Goal: Check status: Check status

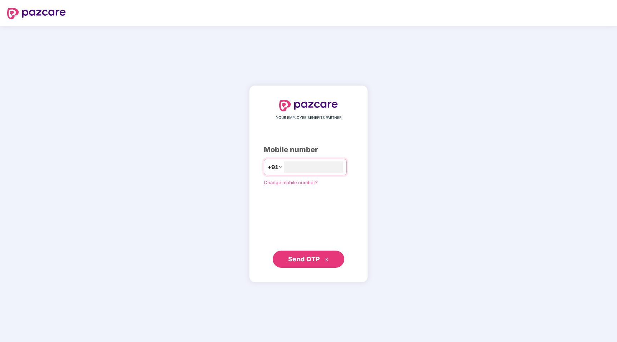
click at [306, 262] on span "Send OTP" at bounding box center [304, 259] width 32 height 8
click at [284, 170] on input "*********" at bounding box center [313, 167] width 59 height 11
type input "**********"
click at [314, 257] on span "Send OTP" at bounding box center [304, 259] width 32 height 8
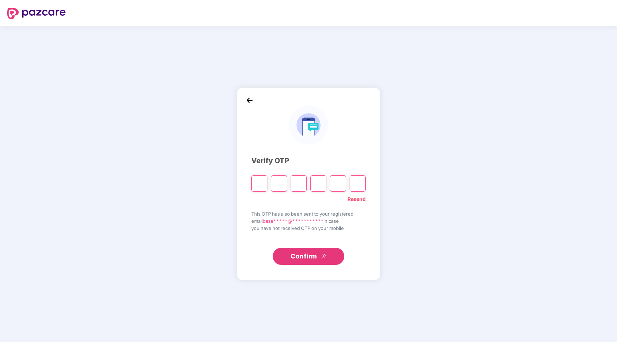
type input "*"
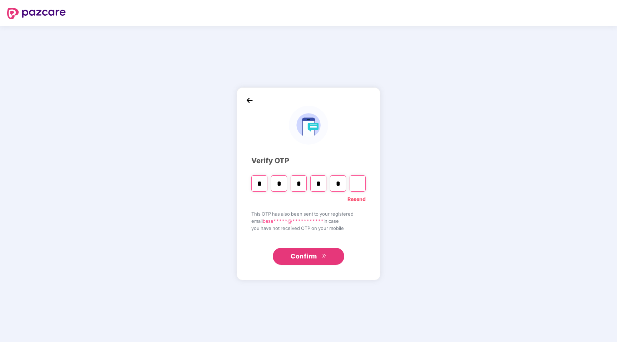
type input "*"
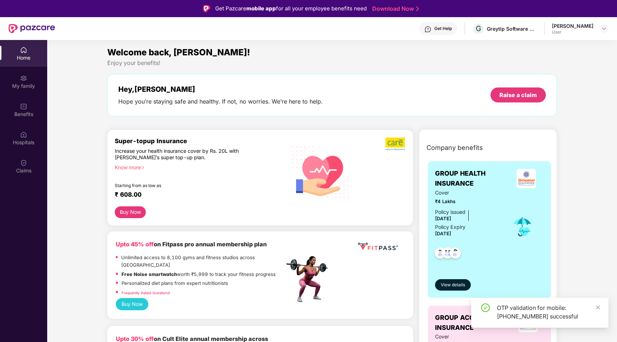
click at [592, 27] on div "[PERSON_NAME]" at bounding box center [572, 26] width 41 height 7
click at [526, 35] on div "Get Help G Greytip Software Private Limited Basavaraj User" at bounding box center [331, 28] width 553 height 23
click at [534, 25] on div "Greytip Software Private Limited" at bounding box center [512, 28] width 50 height 7
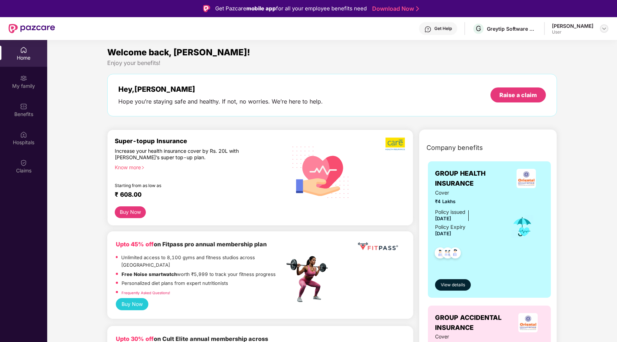
click at [601, 26] on img at bounding box center [604, 29] width 6 height 6
click at [452, 29] on div "Get Help" at bounding box center [443, 29] width 18 height 6
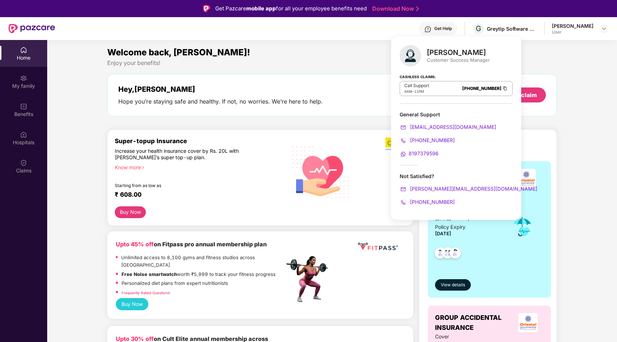
click at [559, 98] on div "Welcome back, Basavaraj! Enjoy your benefits! Hey, Basavaraj Hope you’re stayin…" at bounding box center [332, 85] width 456 height 78
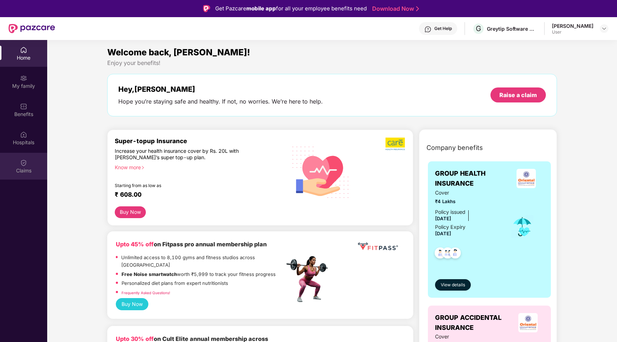
click at [23, 174] on div "Claims" at bounding box center [23, 170] width 47 height 7
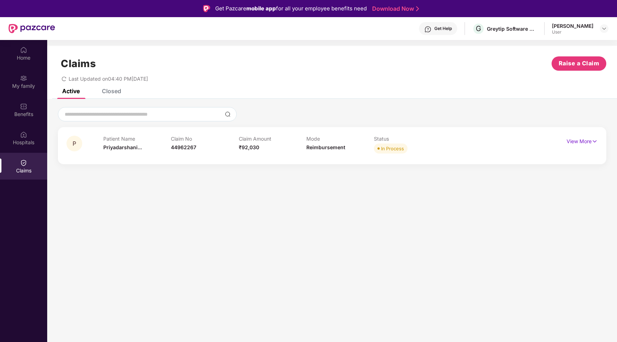
click at [288, 154] on div "Claim Amount ₹92,030" at bounding box center [273, 146] width 68 height 20
click at [590, 144] on p "View More" at bounding box center [581, 141] width 31 height 10
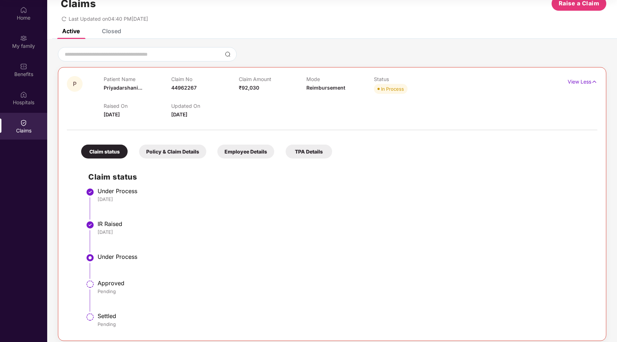
scroll to position [20, 0]
click at [167, 155] on div "Policy & Claim Details" at bounding box center [172, 152] width 67 height 14
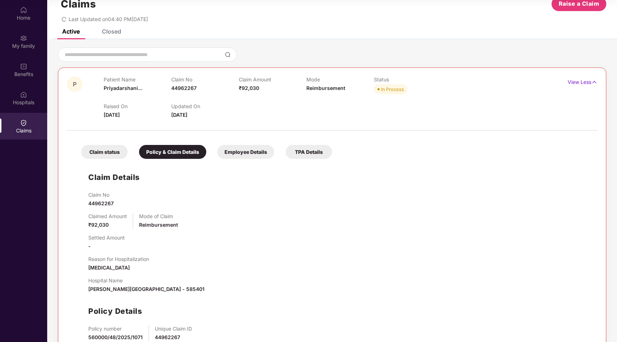
scroll to position [62, 0]
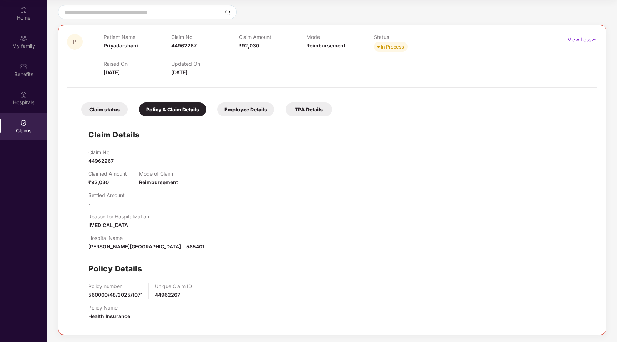
click at [253, 115] on div "Employee Details" at bounding box center [245, 110] width 57 height 14
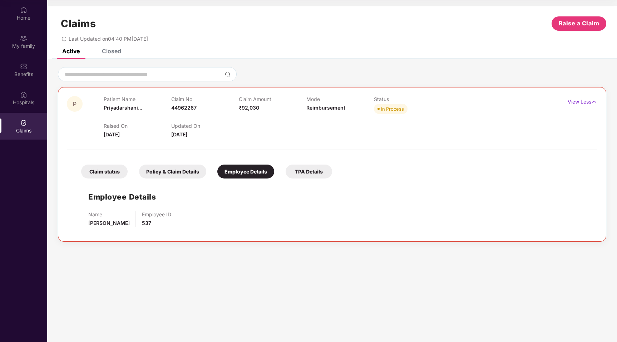
click at [300, 173] on div "TPA Details" at bounding box center [309, 172] width 46 height 14
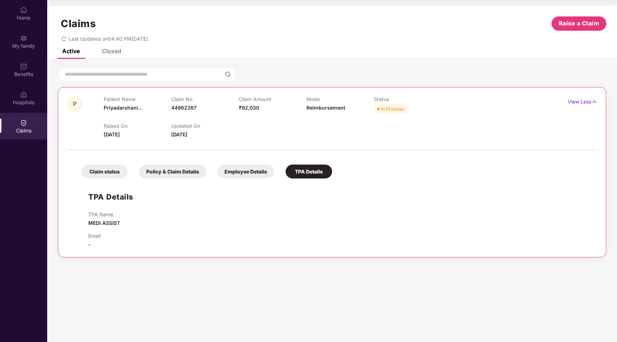
click at [86, 171] on div "Claim status" at bounding box center [104, 172] width 46 height 14
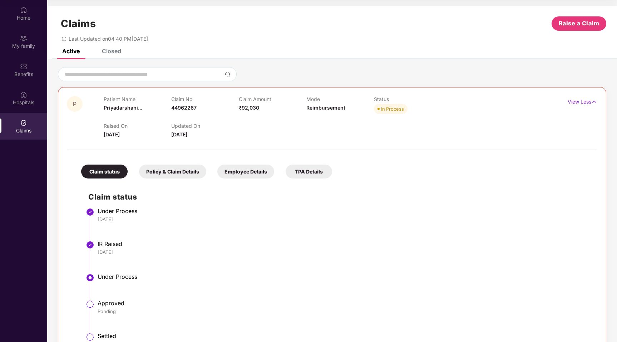
click at [118, 54] on div "Closed" at bounding box center [111, 51] width 19 height 7
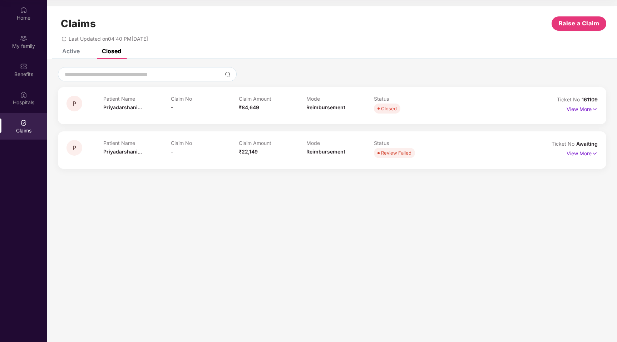
click at [525, 110] on div "P Patient Name Priyadarshani... Claim No - Claim Amount ₹84,649 Mode Reimbursem…" at bounding box center [331, 106] width 531 height 20
click at [78, 51] on div "Active" at bounding box center [71, 51] width 18 height 7
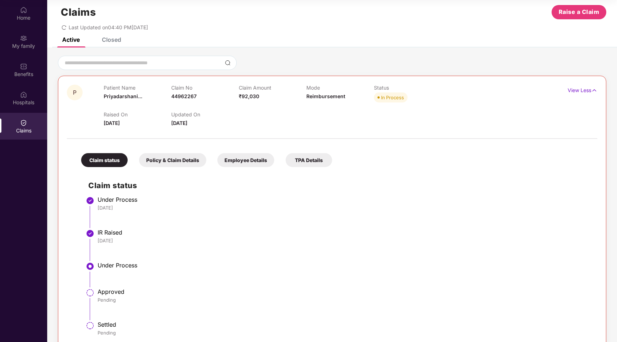
scroll to position [6, 0]
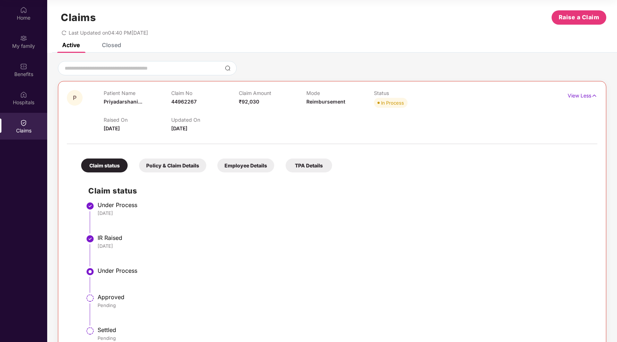
click at [115, 43] on div "Closed" at bounding box center [111, 44] width 19 height 7
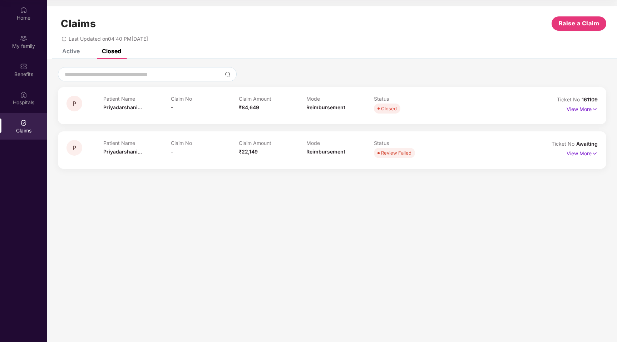
click at [170, 109] on div "Patient Name Priyadarshani..." at bounding box center [137, 106] width 68 height 20
click at [69, 53] on div "Active" at bounding box center [71, 51] width 18 height 7
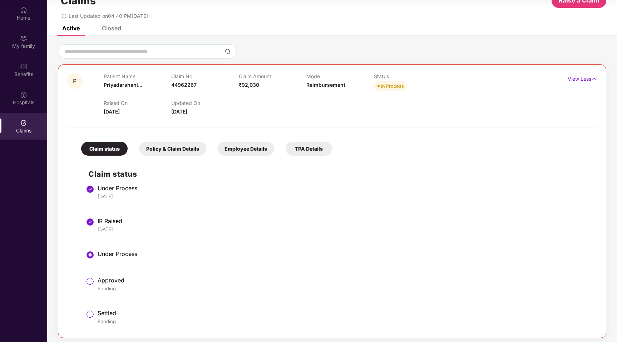
scroll to position [26, 0]
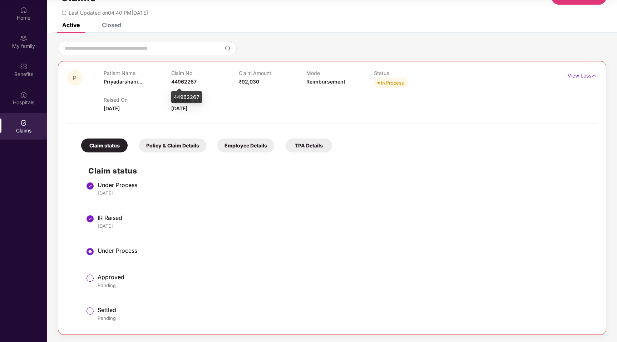
click at [194, 81] on span "44962267" at bounding box center [183, 82] width 25 height 6
copy span "44962267"
click at [118, 28] on div "Closed" at bounding box center [111, 24] width 19 height 7
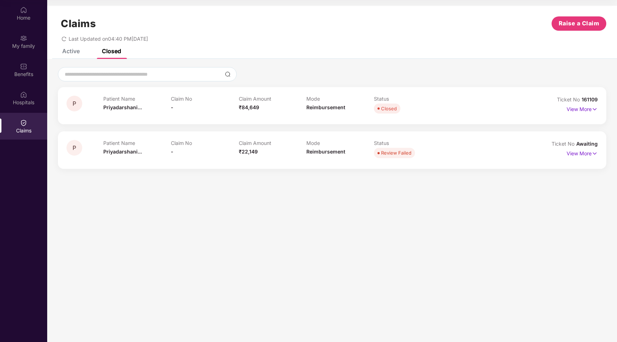
scroll to position [0, 0]
click at [268, 114] on div "Claim Amount ₹84,649" at bounding box center [273, 106] width 68 height 20
click at [579, 110] on p "View More" at bounding box center [581, 109] width 31 height 10
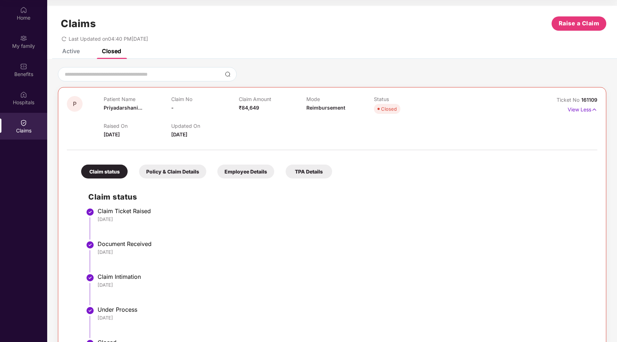
click at [71, 52] on div "Active" at bounding box center [71, 51] width 18 height 7
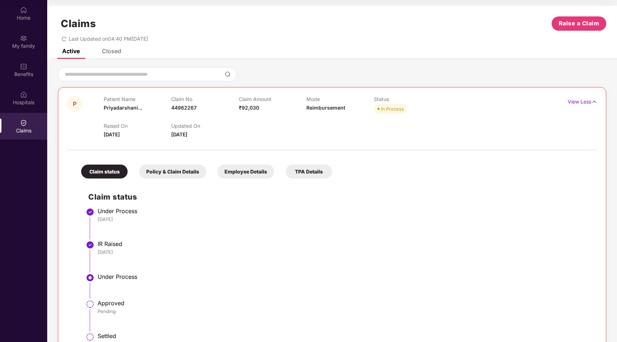
click at [113, 51] on div "Closed" at bounding box center [111, 51] width 19 height 7
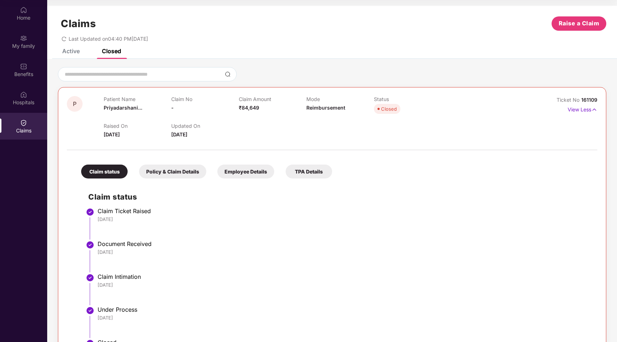
click at [71, 54] on div "Active" at bounding box center [71, 51] width 18 height 7
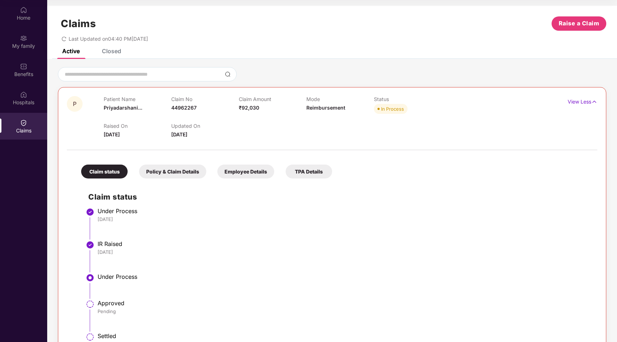
click at [110, 51] on div "Closed" at bounding box center [111, 51] width 19 height 7
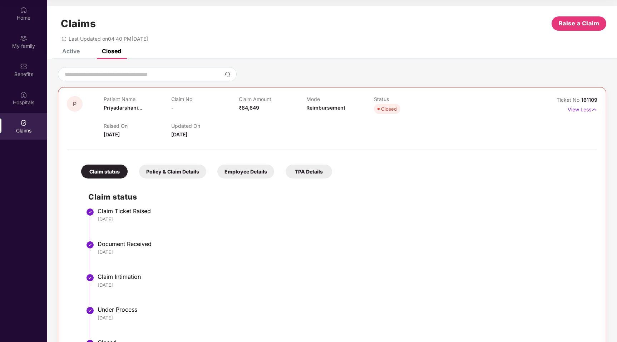
scroll to position [34, 0]
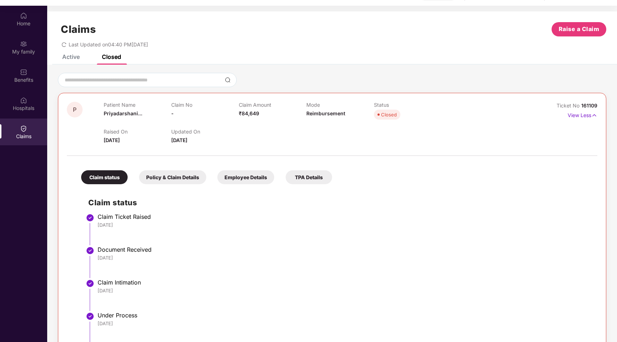
click at [76, 58] on div "Active" at bounding box center [71, 56] width 18 height 7
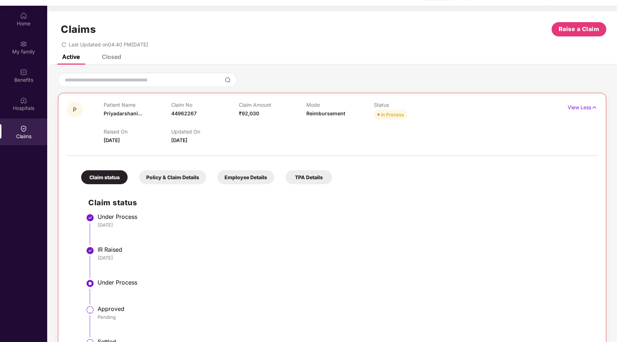
click at [76, 56] on div "Active" at bounding box center [71, 56] width 18 height 7
copy span "44962267"
click at [121, 59] on div "Closed" at bounding box center [111, 56] width 19 height 7
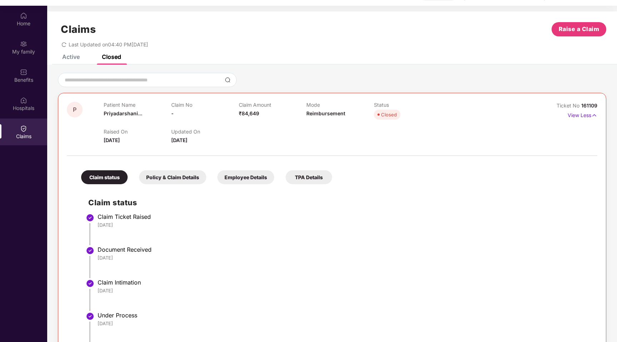
click at [592, 106] on span "161109" at bounding box center [589, 106] width 16 height 6
copy div "No 161109"
click at [600, 106] on div "P Patient Name Priyadarshani... Claim No - Claim Amount ₹84,649 Mode Reimbursem…" at bounding box center [332, 233] width 548 height 281
drag, startPoint x: 597, startPoint y: 106, endPoint x: 584, endPoint y: 106, distance: 13.6
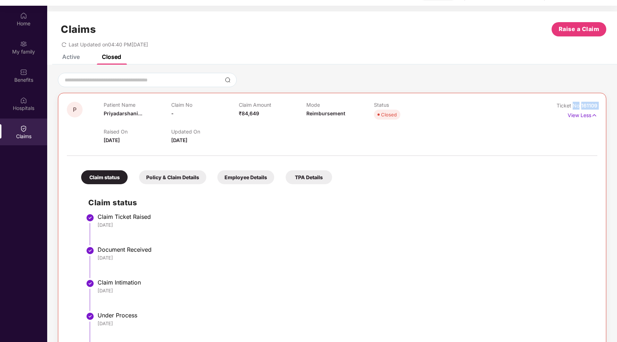
click at [584, 106] on div "P Patient Name Priyadarshani... Claim No - Claim Amount ₹84,649 Mode Reimbursem…" at bounding box center [332, 233] width 548 height 281
copy div "No 161109"
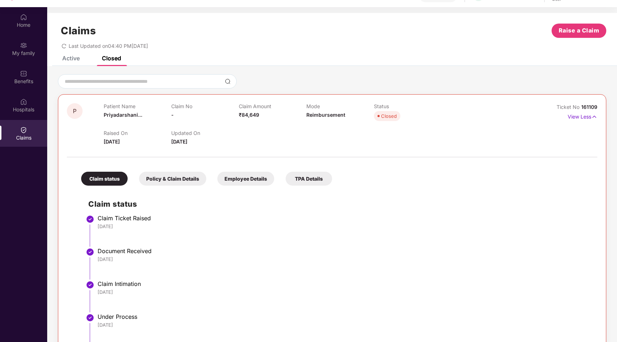
click at [68, 59] on div "Active" at bounding box center [71, 58] width 18 height 7
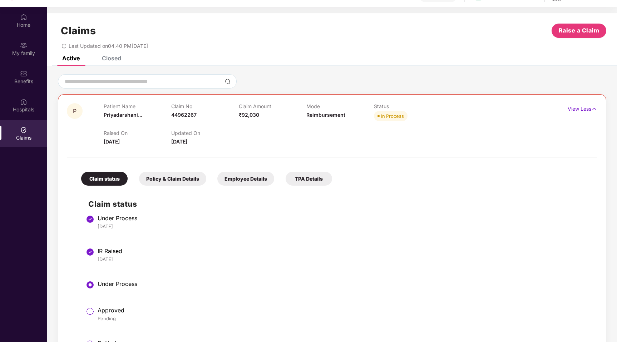
click at [108, 59] on div "Closed" at bounding box center [111, 58] width 19 height 7
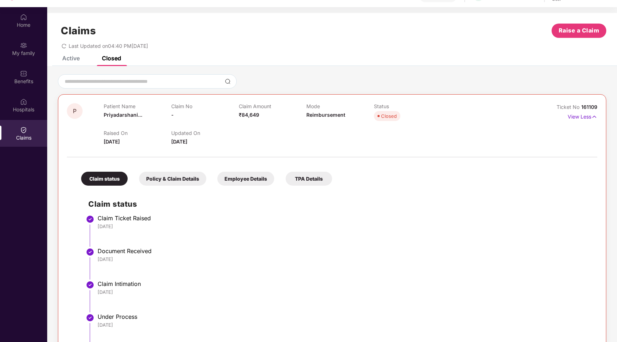
scroll to position [0, 0]
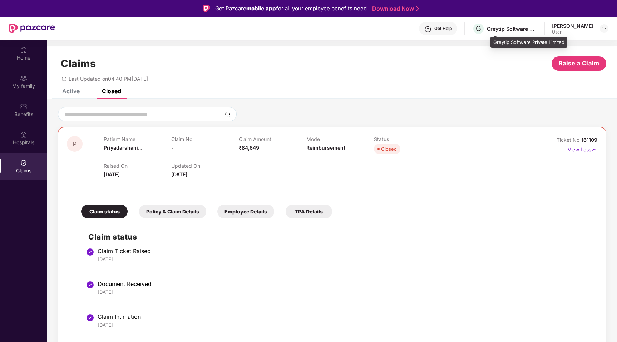
click at [524, 30] on div "Greytip Software Private Limited" at bounding box center [512, 28] width 50 height 7
click at [590, 29] on div "User" at bounding box center [572, 32] width 41 height 6
click at [607, 29] on div at bounding box center [604, 28] width 9 height 9
click at [509, 31] on div "Greytip Software Private Limited" at bounding box center [512, 28] width 50 height 7
click at [534, 30] on div "Greytip Software Private Limited" at bounding box center [512, 28] width 50 height 7
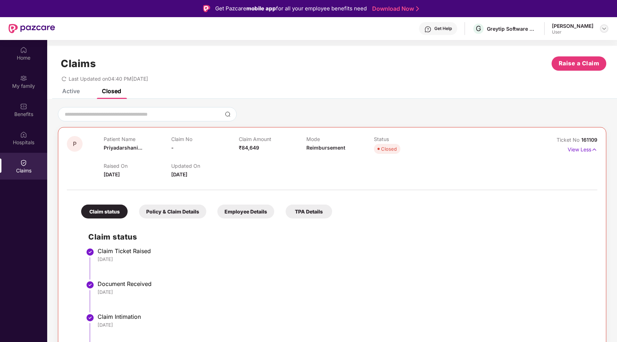
click at [602, 29] on img at bounding box center [604, 29] width 6 height 6
click at [407, 99] on div "P Patient Name Priyadarshani... Claim No 44962267 Claim Amount ₹92,030 Mode Rei…" at bounding box center [332, 279] width 570 height 361
click at [526, 31] on div "Greytip Software Private Limited" at bounding box center [512, 28] width 50 height 7
click at [452, 29] on div "Get Help" at bounding box center [443, 29] width 18 height 6
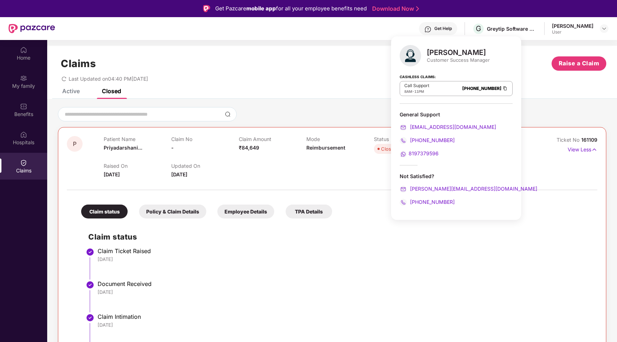
click at [546, 193] on div at bounding box center [332, 186] width 530 height 15
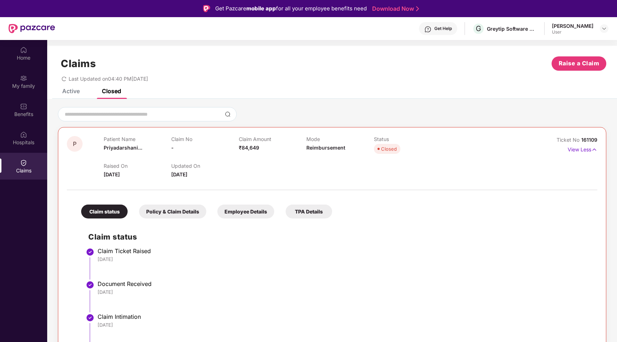
click at [540, 107] on div at bounding box center [332, 114] width 548 height 14
click at [80, 93] on div "Active Closed" at bounding box center [86, 91] width 70 height 16
click at [79, 93] on div "Active" at bounding box center [71, 91] width 18 height 7
click at [107, 93] on div "Closed" at bounding box center [111, 91] width 19 height 7
click at [73, 89] on div "Active" at bounding box center [71, 91] width 18 height 7
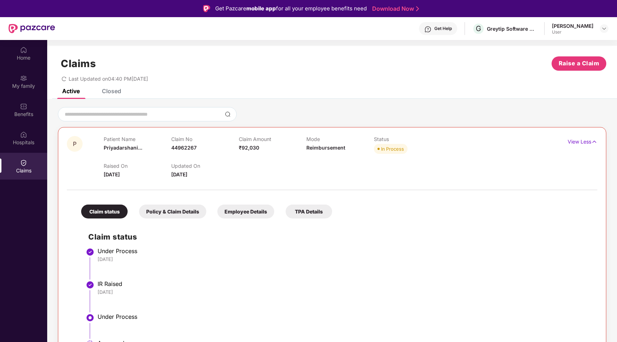
click at [116, 93] on div "Closed" at bounding box center [111, 91] width 19 height 7
click at [75, 94] on div "Active" at bounding box center [71, 91] width 18 height 7
click at [110, 91] on div "Closed" at bounding box center [111, 91] width 19 height 7
click at [78, 93] on div "Active" at bounding box center [71, 91] width 18 height 7
click at [115, 94] on div "Closed" at bounding box center [111, 91] width 19 height 7
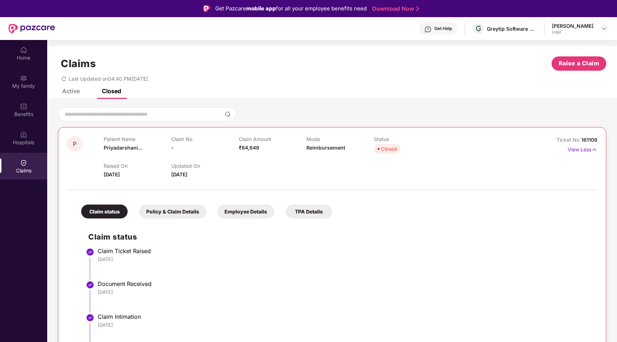
click at [74, 93] on div "Active" at bounding box center [71, 91] width 18 height 7
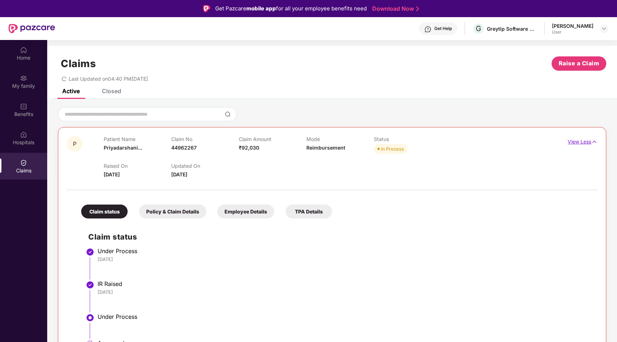
click at [595, 143] on img at bounding box center [594, 142] width 6 height 8
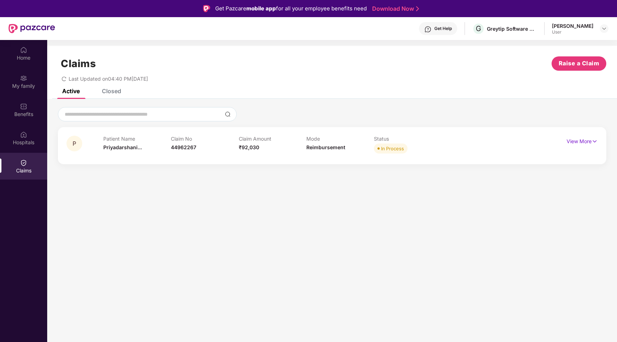
drag, startPoint x: 267, startPoint y: 153, endPoint x: 253, endPoint y: 143, distance: 17.5
click at [253, 143] on div "Claim Amount ₹92,030" at bounding box center [273, 146] width 68 height 20
click at [104, 89] on div "Closed" at bounding box center [111, 91] width 19 height 7
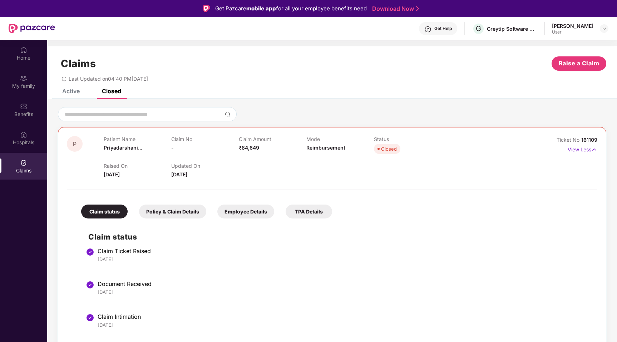
click at [66, 94] on div "Active" at bounding box center [71, 91] width 18 height 7
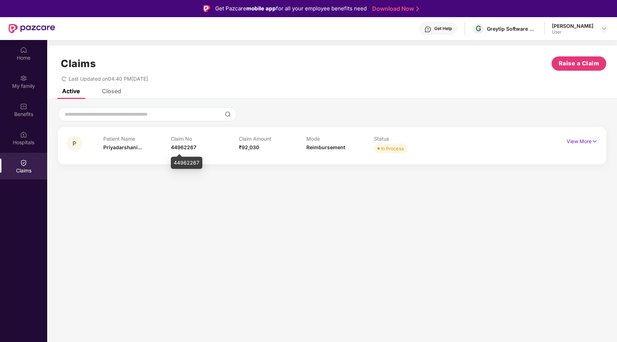
click at [190, 149] on span "44962267" at bounding box center [183, 147] width 25 height 6
click at [523, 29] on div "Greytip Software Private Limited" at bounding box center [512, 28] width 50 height 7
click at [451, 27] on div "Get Help" at bounding box center [438, 28] width 38 height 13
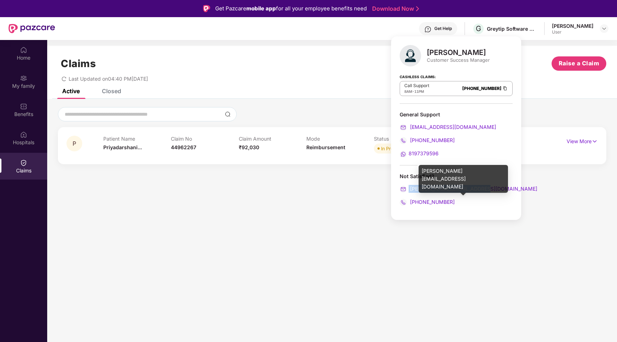
drag, startPoint x: 482, startPoint y: 188, endPoint x: 408, endPoint y: 190, distance: 73.7
click at [408, 190] on div "ronak.majalkar@pazcare.com" at bounding box center [456, 189] width 113 height 8
copy span "ronak.majalkar@pazcare.com"
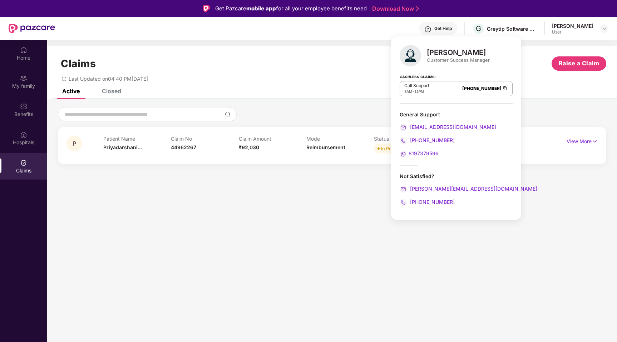
click at [230, 75] on div "Last Updated on 04:40 PM, 22 Aug 2025" at bounding box center [332, 76] width 548 height 11
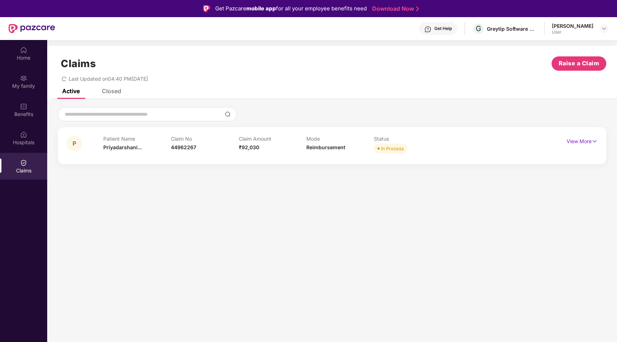
click at [108, 89] on div "Closed" at bounding box center [111, 91] width 19 height 7
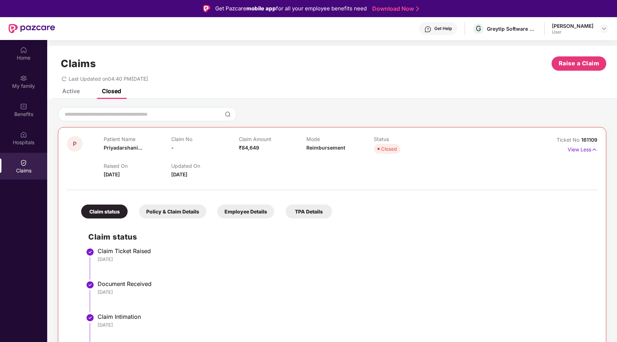
click at [74, 91] on div "Active" at bounding box center [71, 91] width 18 height 7
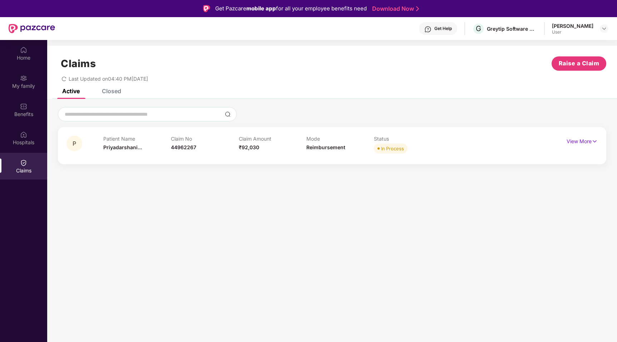
click at [108, 91] on div "Closed" at bounding box center [111, 91] width 19 height 7
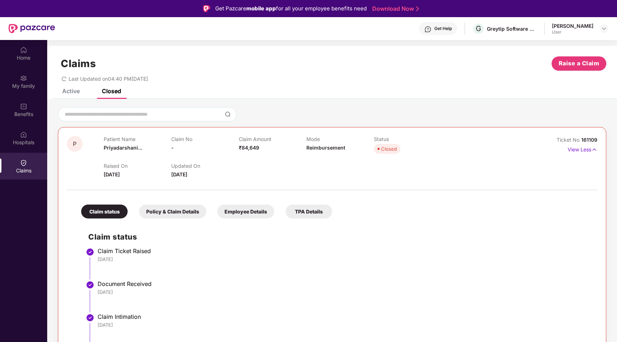
click at [68, 93] on div "Active" at bounding box center [71, 91] width 18 height 7
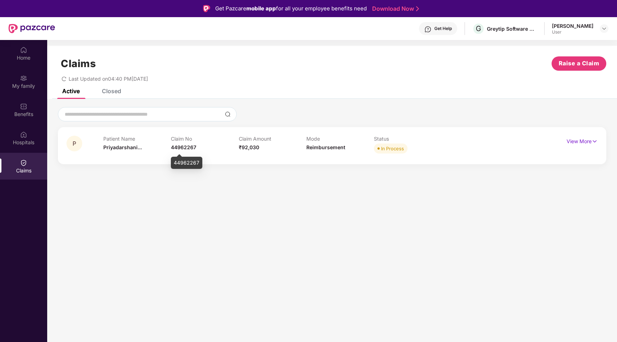
click at [180, 148] on span "44962267" at bounding box center [183, 147] width 25 height 6
copy span "44962267"
click at [105, 93] on div "Closed" at bounding box center [111, 91] width 19 height 7
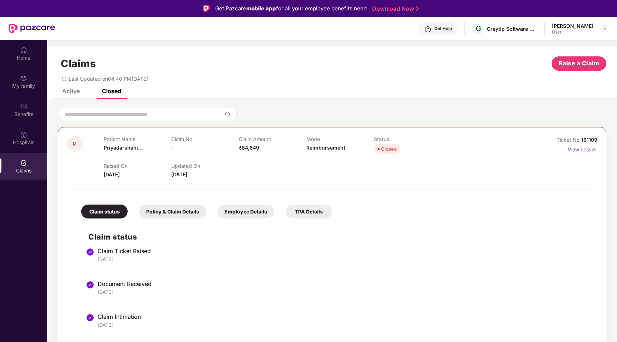
click at [63, 92] on div "Active" at bounding box center [71, 91] width 18 height 7
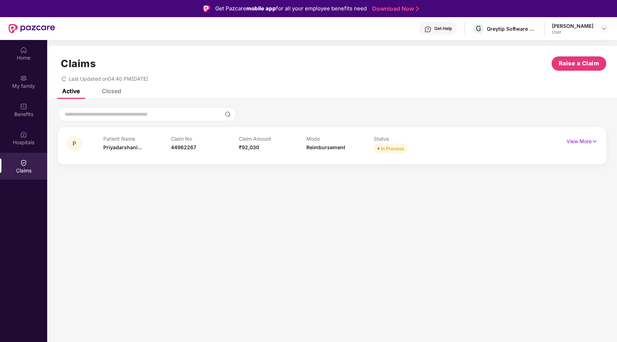
click at [117, 92] on div "Closed" at bounding box center [111, 91] width 19 height 7
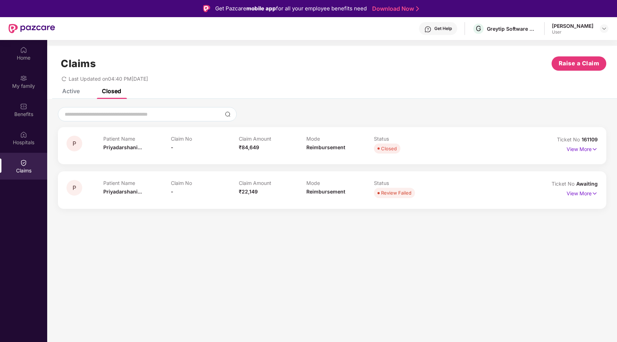
click at [459, 148] on div "Patient Name [PERSON_NAME]... Claim No - Claim Amount ₹84,649 Mode Reimbursemen…" at bounding box center [306, 146] width 406 height 20
click at [595, 148] on img at bounding box center [594, 149] width 6 height 8
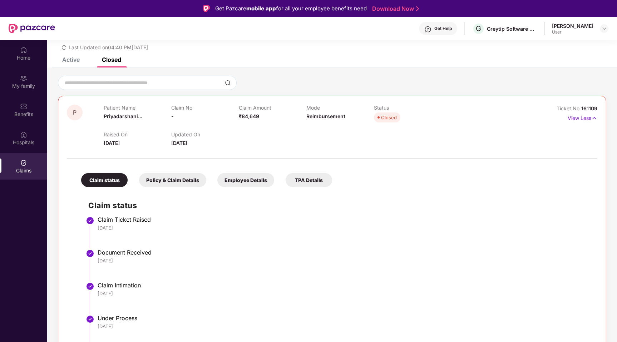
scroll to position [77, 0]
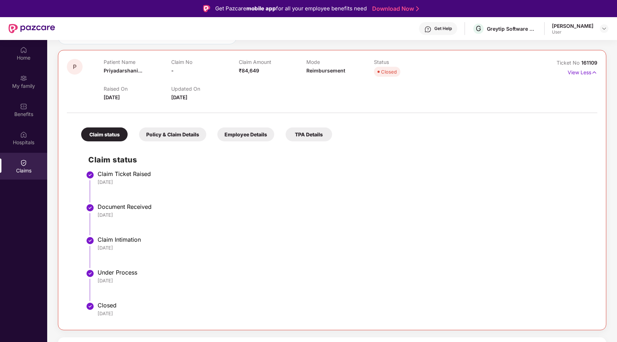
click at [178, 138] on div "Policy & Claim Details" at bounding box center [172, 135] width 67 height 14
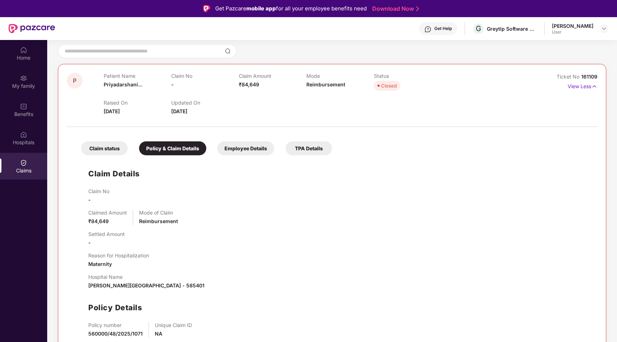
scroll to position [29, 0]
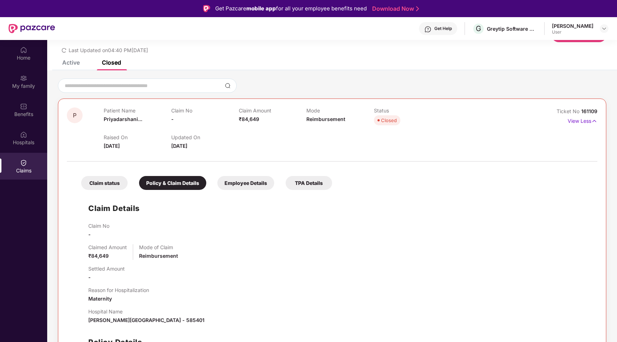
click at [247, 180] on div "Employee Details" at bounding box center [245, 183] width 57 height 14
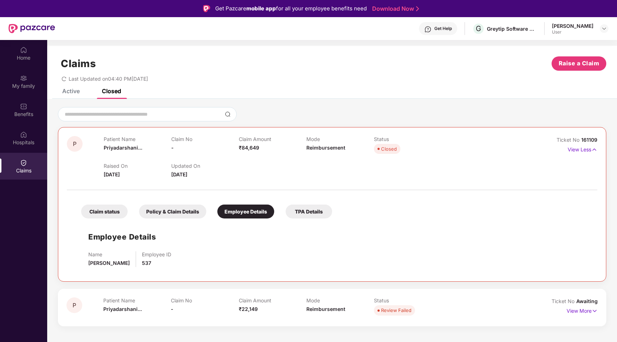
click at [312, 210] on div "TPA Details" at bounding box center [309, 212] width 46 height 14
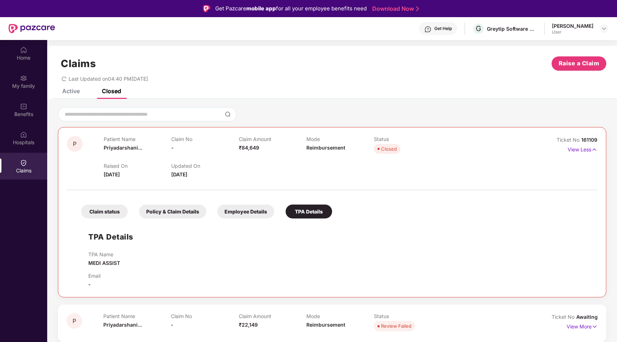
click at [106, 214] on div "Claim status" at bounding box center [104, 212] width 46 height 14
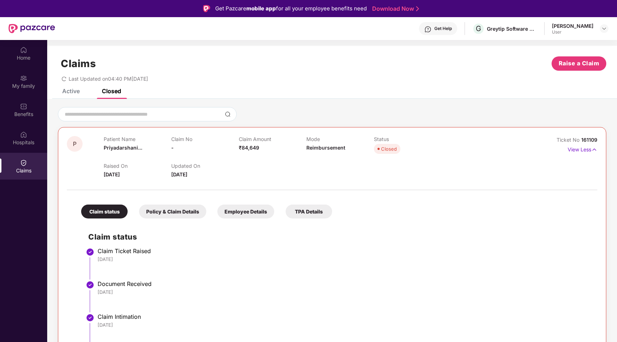
click at [73, 93] on div "Active" at bounding box center [71, 91] width 18 height 7
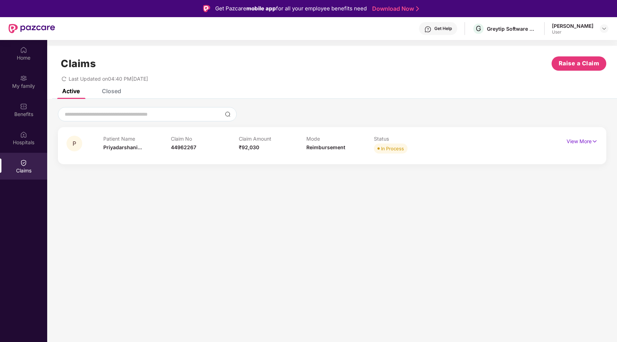
click at [66, 81] on icon "redo" at bounding box center [63, 78] width 5 height 5
click at [582, 137] on p "View More" at bounding box center [581, 141] width 31 height 10
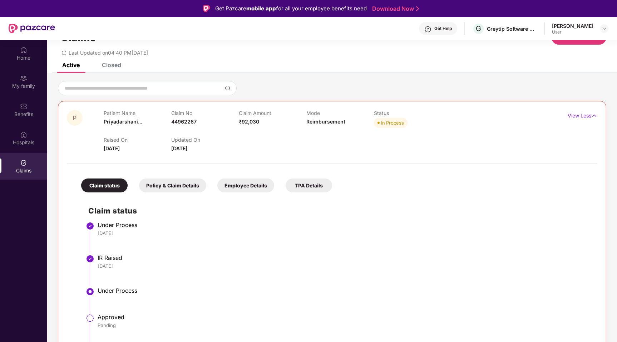
scroll to position [40, 0]
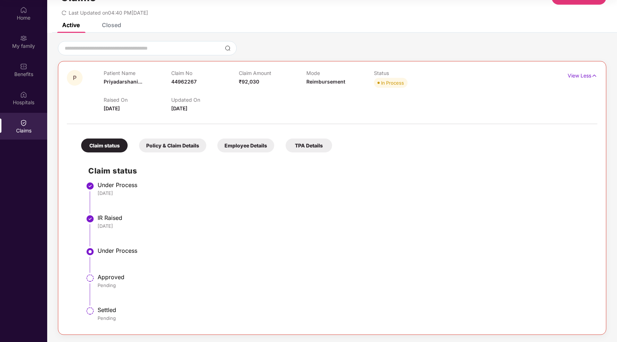
click at [172, 148] on div "Policy & Claim Details" at bounding box center [172, 146] width 67 height 14
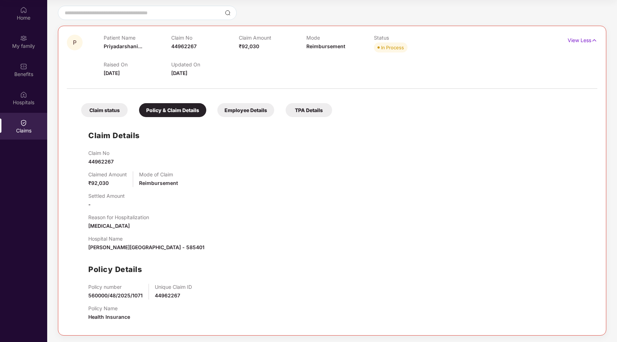
scroll to position [62, 0]
click at [248, 111] on div "Employee Details" at bounding box center [245, 110] width 57 height 14
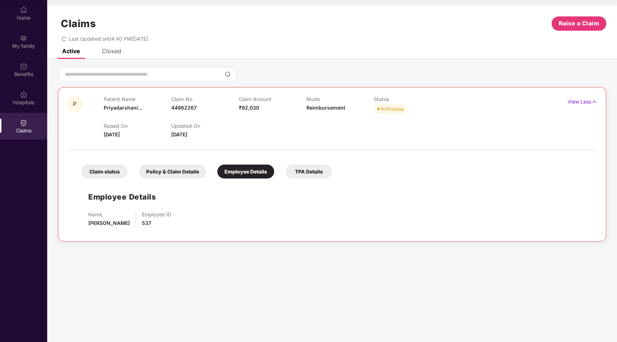
click at [295, 172] on div "TPA Details" at bounding box center [309, 172] width 46 height 14
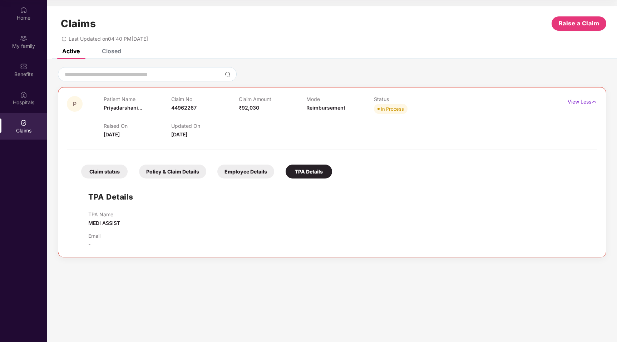
click at [102, 168] on div "Claim status" at bounding box center [104, 172] width 46 height 14
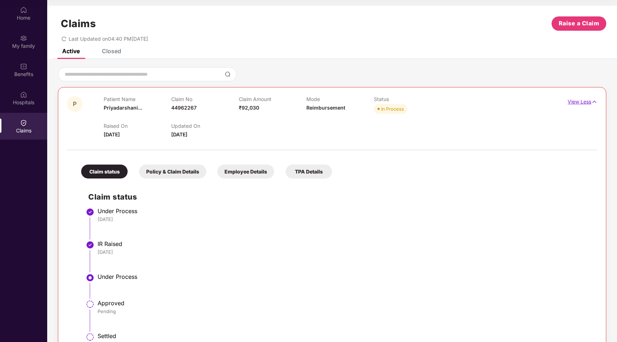
click at [595, 100] on img at bounding box center [594, 102] width 6 height 8
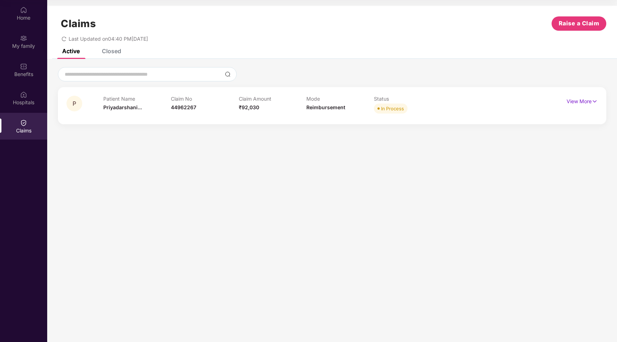
click at [108, 50] on div "Closed" at bounding box center [111, 51] width 19 height 7
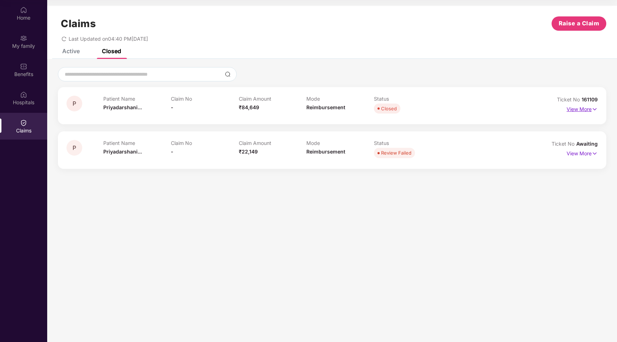
click at [597, 109] on img at bounding box center [594, 109] width 6 height 8
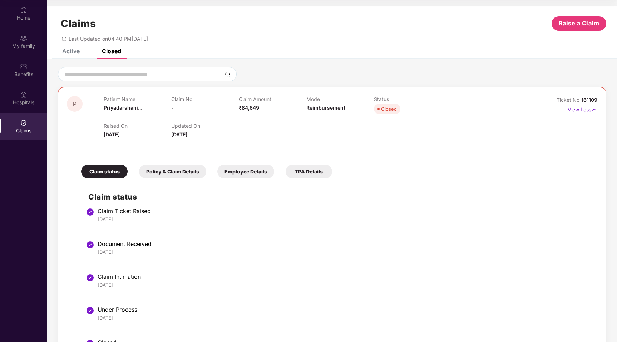
click at [77, 49] on div "Active" at bounding box center [71, 51] width 18 height 7
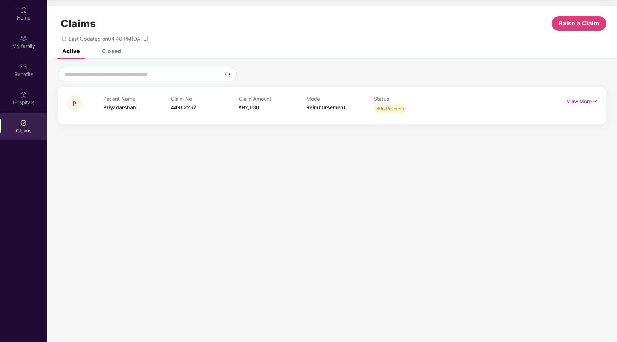
click at [207, 114] on div "Claim No 44962267" at bounding box center [205, 106] width 68 height 20
click at [595, 101] on img at bounding box center [594, 102] width 6 height 8
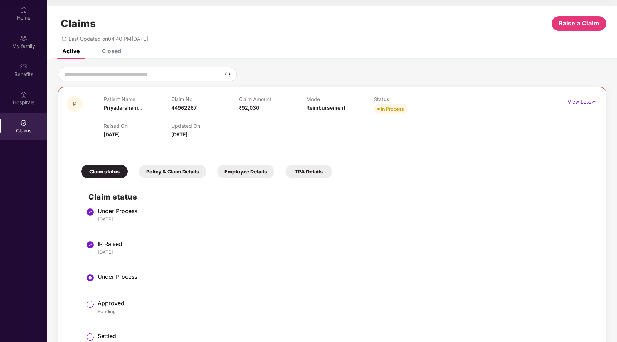
click at [112, 48] on div "Claims Raise a Claim Last Updated on 04:40 PM, 22 Aug 2025" at bounding box center [332, 27] width 570 height 43
click at [111, 54] on div "Closed" at bounding box center [111, 51] width 19 height 7
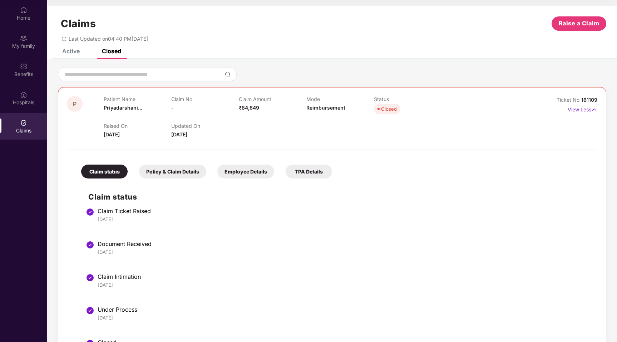
click at [71, 44] on div "Claims Raise a Claim Last Updated on 04:40 PM, 22 Aug 2025" at bounding box center [332, 27] width 570 height 43
click at [71, 49] on div "Active" at bounding box center [71, 51] width 18 height 7
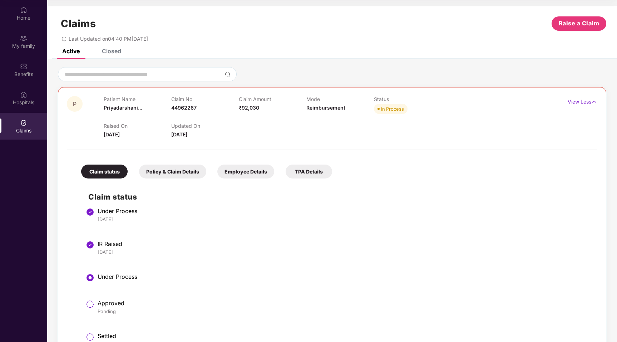
click at [108, 50] on div "Closed" at bounding box center [111, 51] width 19 height 7
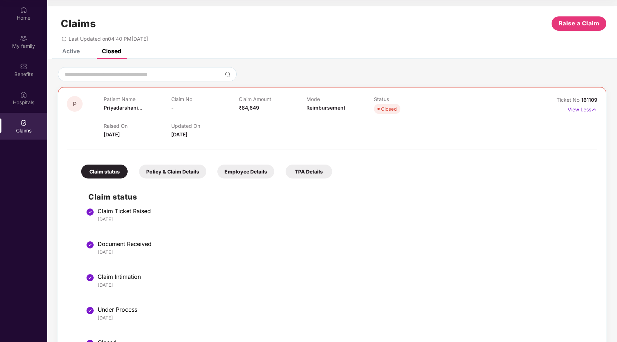
click at [66, 55] on div "Active" at bounding box center [65, 51] width 28 height 16
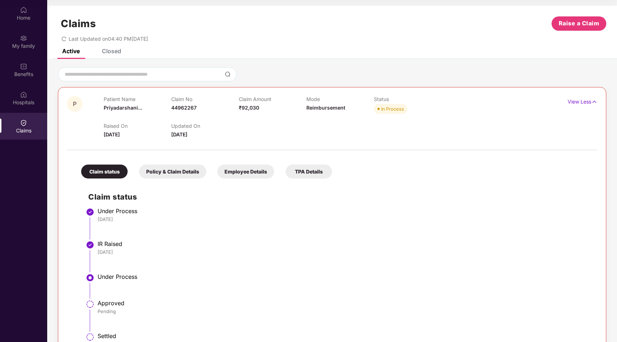
click at [111, 54] on div "Closed" at bounding box center [111, 51] width 19 height 7
